Goal: Information Seeking & Learning: Find specific fact

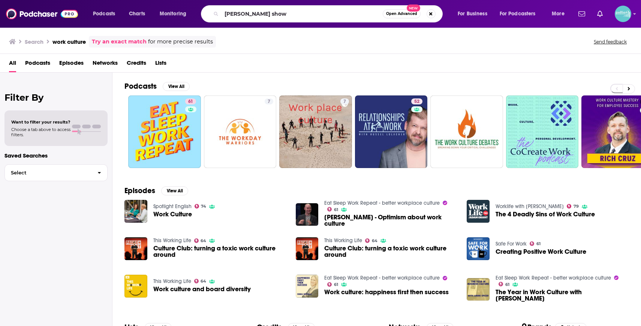
type input "[PERSON_NAME] show"
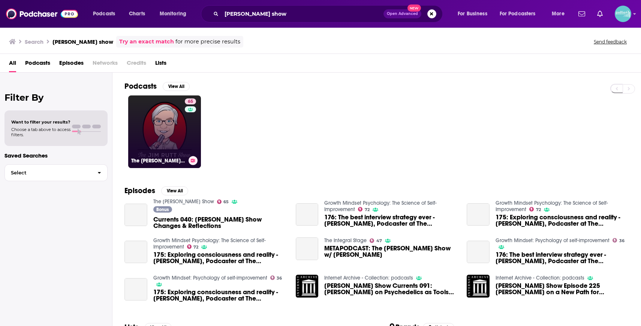
click at [173, 120] on link "65 The [PERSON_NAME] Show" at bounding box center [164, 132] width 73 height 73
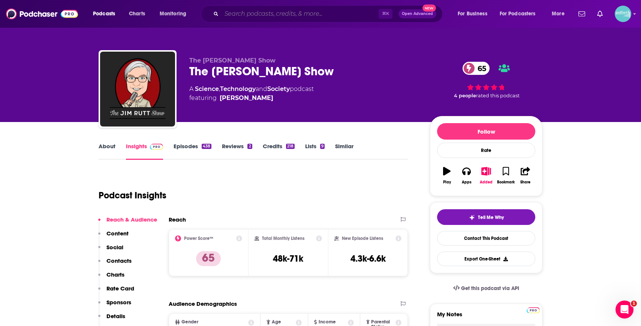
click at [252, 15] on input "Search podcasts, credits, & more..." at bounding box center [300, 14] width 157 height 12
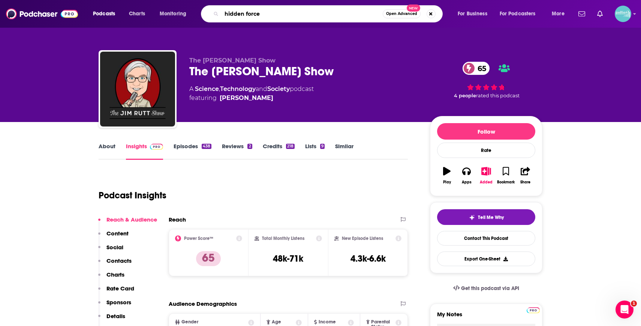
type input "hidden forces"
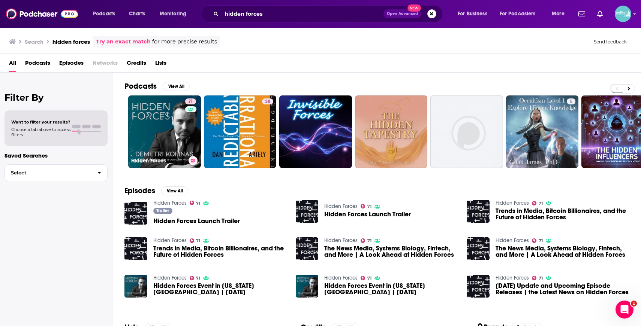
click at [178, 118] on link "71 Hidden Forces" at bounding box center [164, 132] width 73 height 73
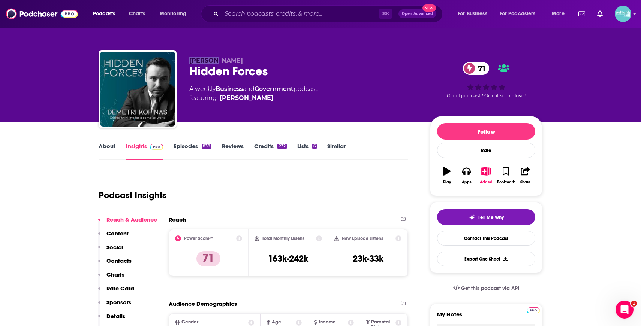
drag, startPoint x: 215, startPoint y: 60, endPoint x: 188, endPoint y: 60, distance: 26.6
click at [188, 60] on div "[PERSON_NAME] Hidden Forces 71 A weekly Business and Government podcast featuri…" at bounding box center [321, 90] width 444 height 81
copy span "Demetri"
